Goal: Information Seeking & Learning: Learn about a topic

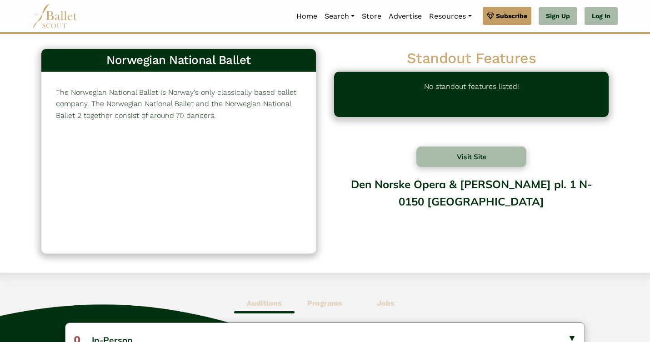
click at [168, 157] on div "The Norwegian National Ballet is Norway's only classically based ballet company…" at bounding box center [178, 163] width 274 height 182
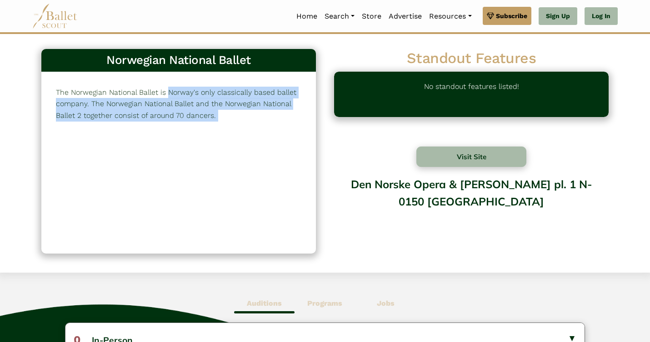
click at [168, 157] on div "The Norwegian National Ballet is Norway's only classically based ballet company…" at bounding box center [178, 163] width 274 height 182
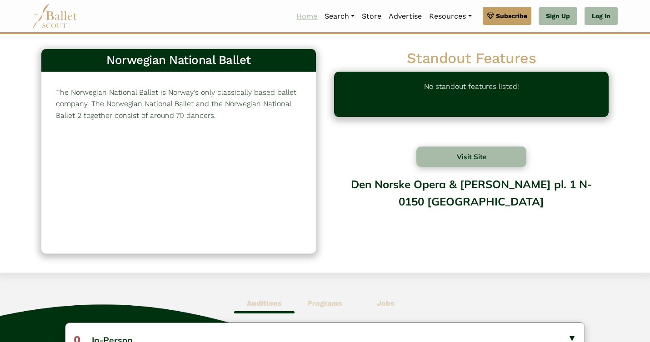
click at [303, 15] on link "Home" at bounding box center [307, 16] width 28 height 19
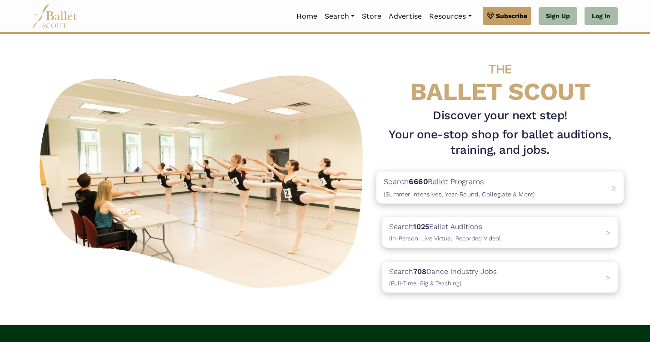
click at [456, 181] on p "Search 6660 Ballet Programs (Summer Intensives, Year-Round, Collegiate & More)" at bounding box center [458, 187] width 151 height 25
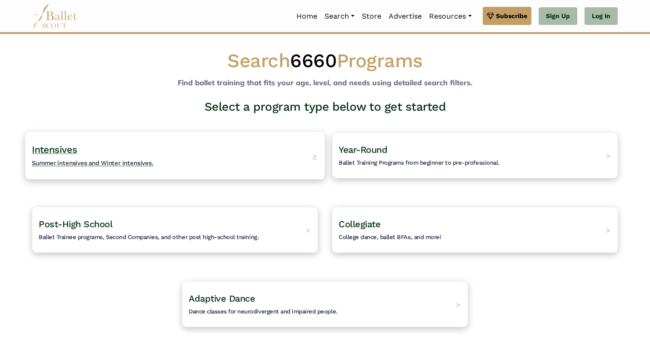
click at [226, 147] on div "Intensives Summer intensives and Winter intensives. >" at bounding box center [174, 156] width 299 height 48
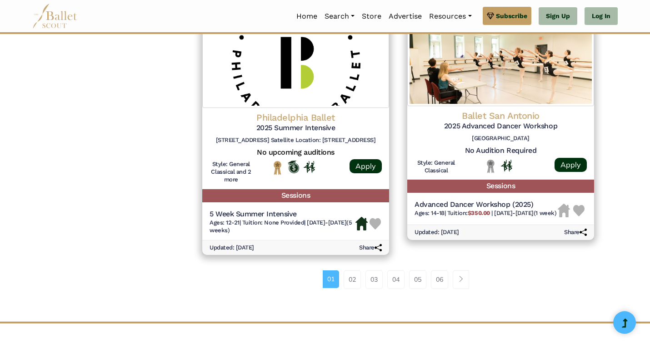
scroll to position [1202, 0]
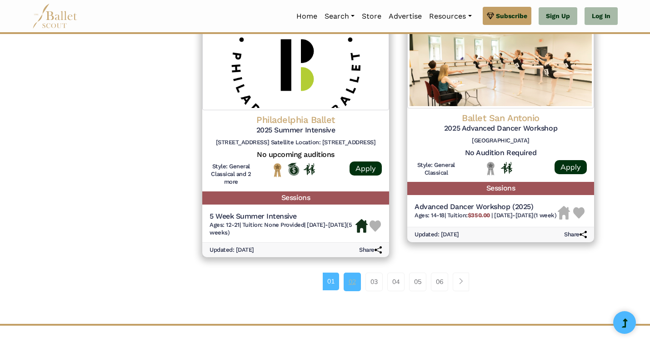
click at [346, 286] on link "02" at bounding box center [351, 282] width 17 height 18
